Goal: Check status: Check status

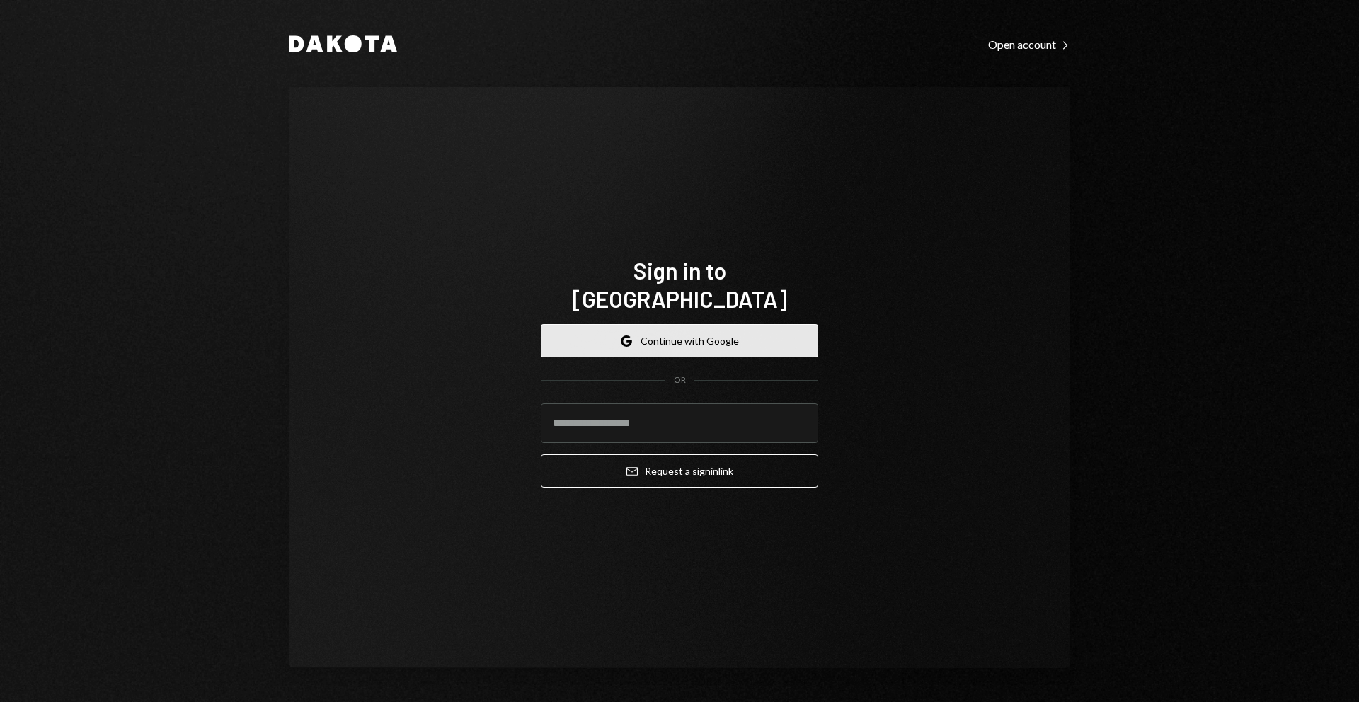
click at [686, 325] on button "Google Continue with Google" at bounding box center [679, 340] width 277 height 33
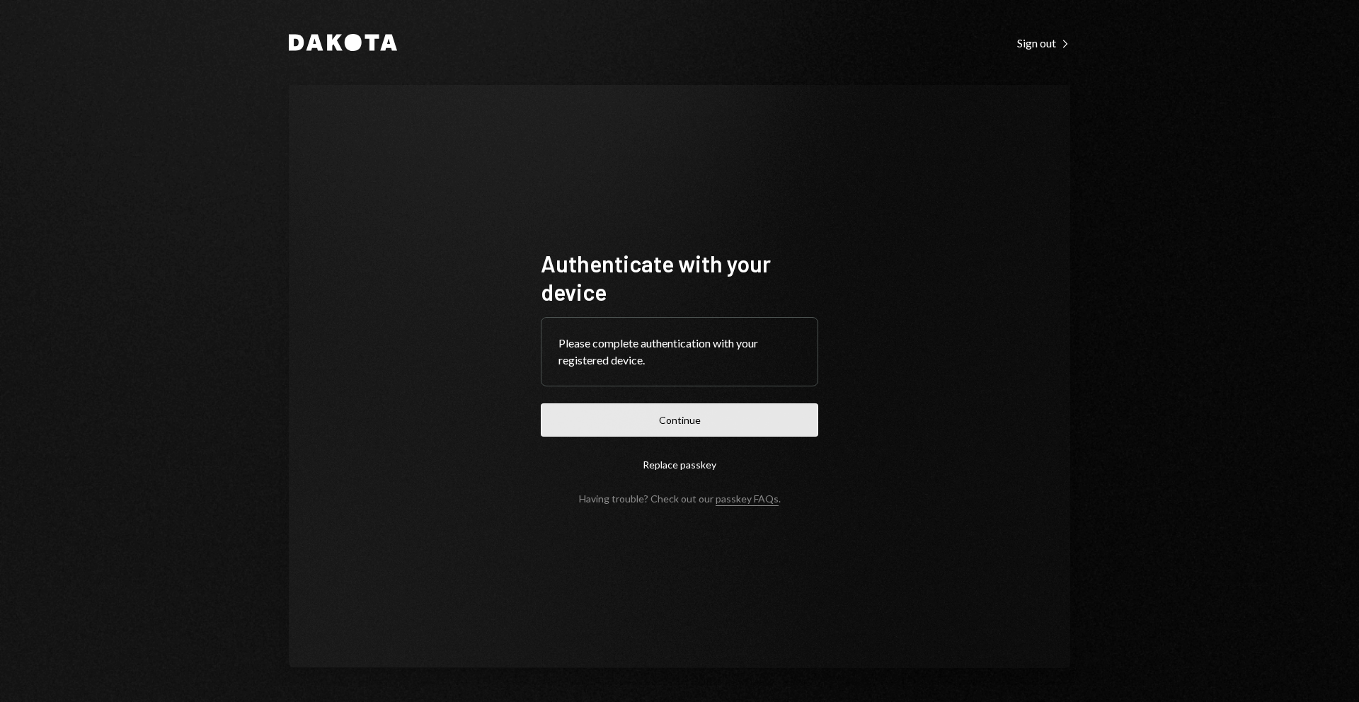
click at [691, 413] on button "Continue" at bounding box center [679, 419] width 277 height 33
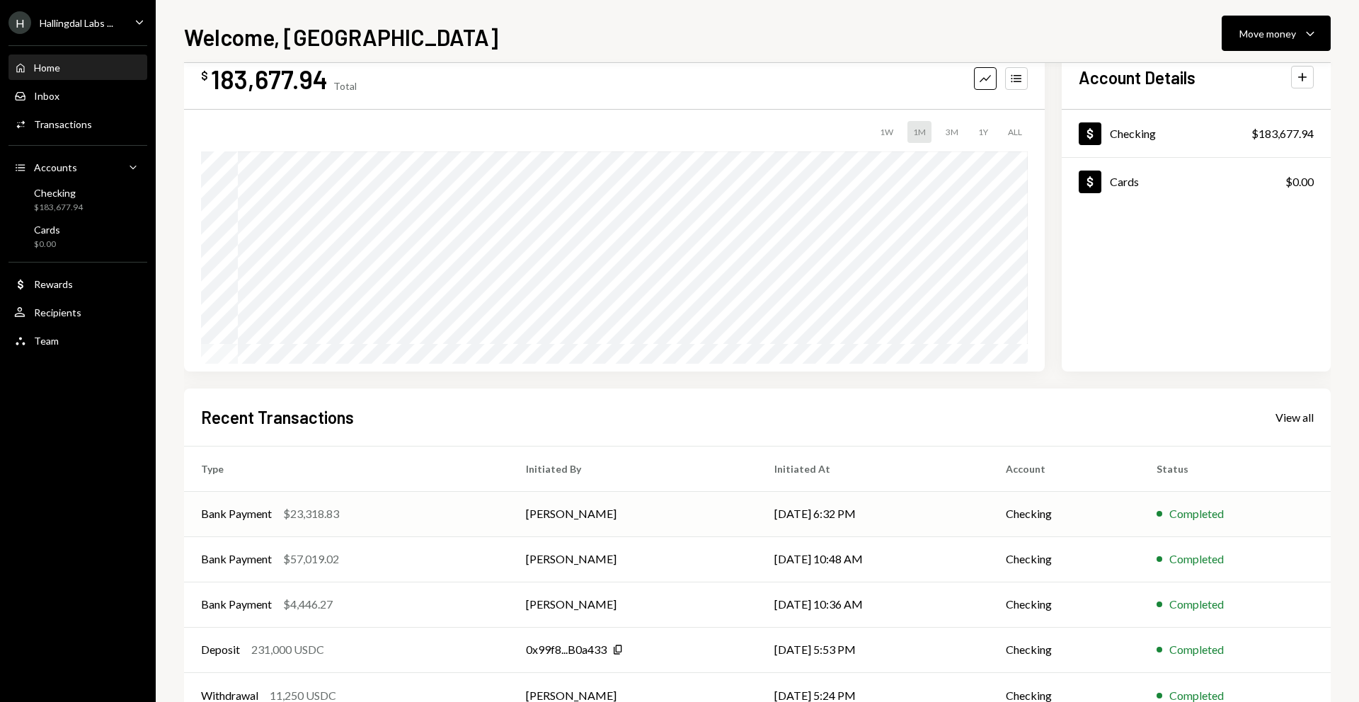
scroll to position [40, 0]
click at [388, 592] on td "Bank Payment $4,446.27" at bounding box center [346, 603] width 325 height 45
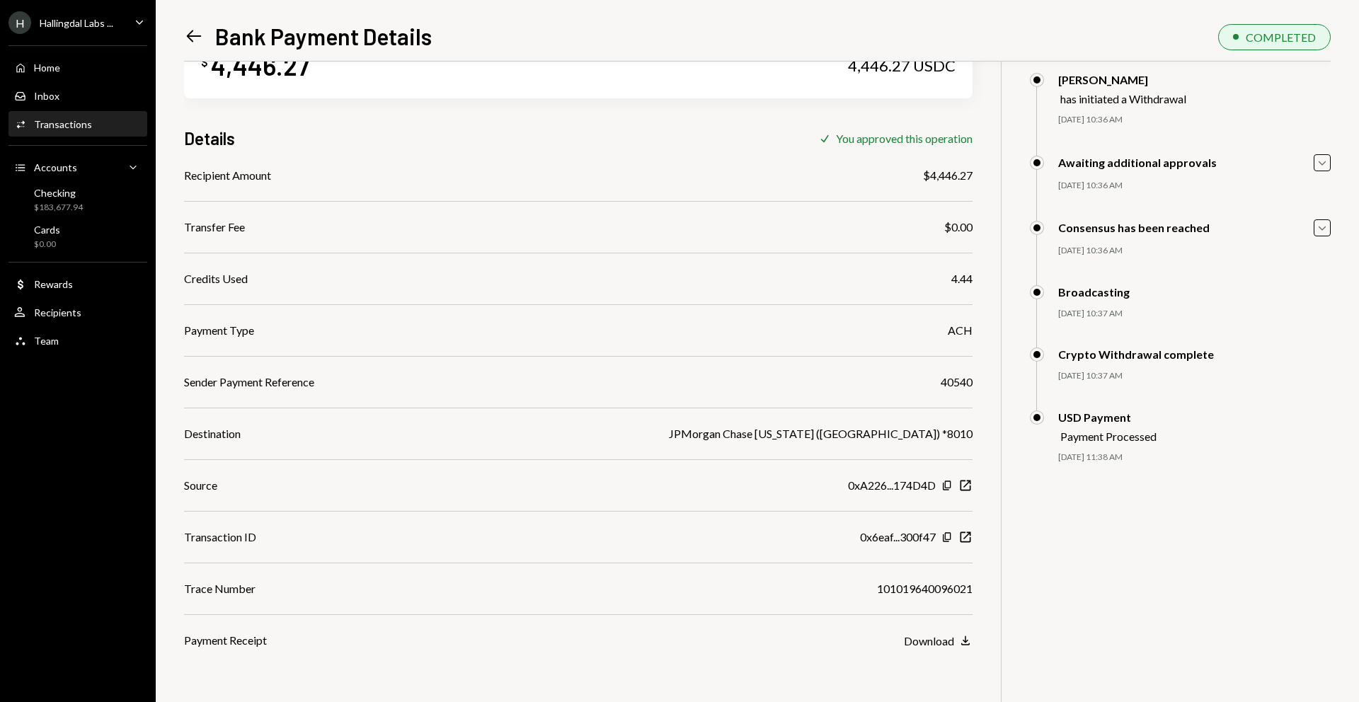
scroll to position [62, 0]
